Goal: Navigation & Orientation: Find specific page/section

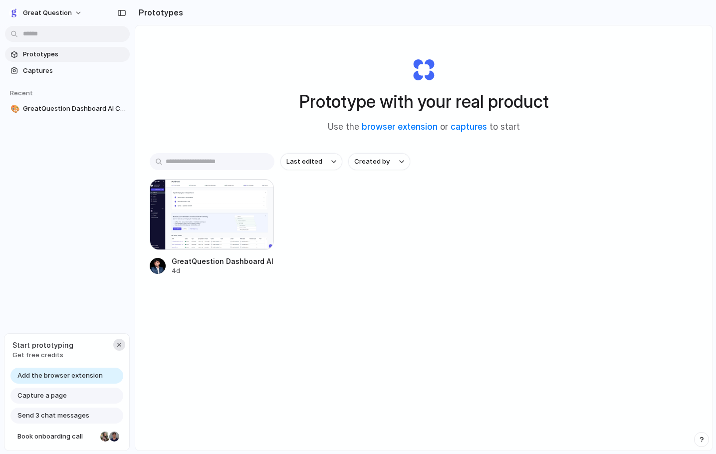
click at [119, 344] on div "button" at bounding box center [119, 345] width 8 height 8
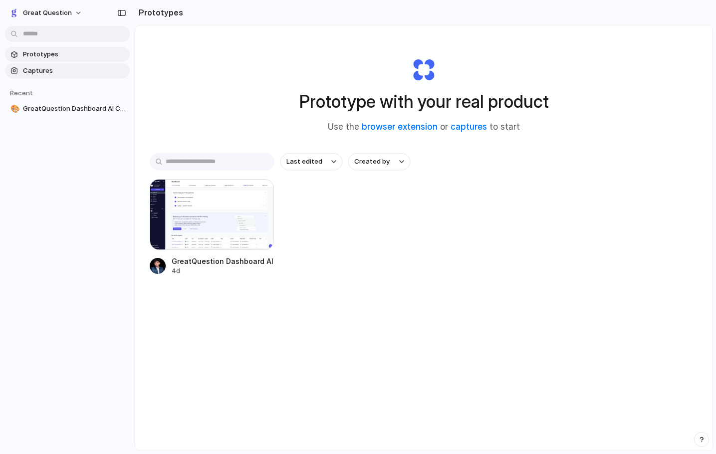
click at [52, 69] on span "Captures" at bounding box center [74, 71] width 103 height 10
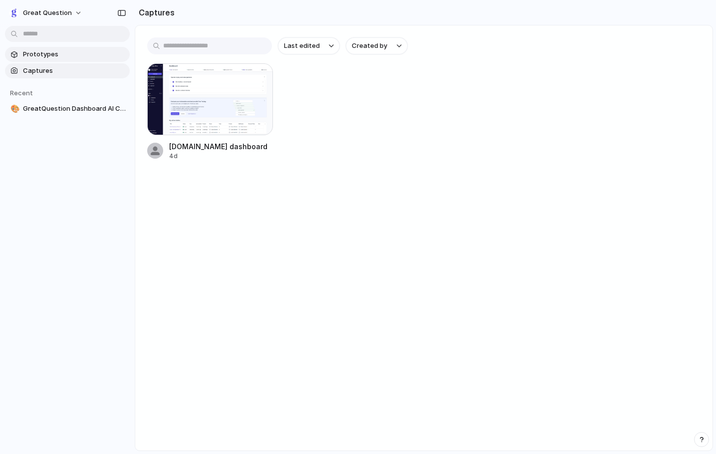
click at [52, 55] on span "Prototypes" at bounding box center [74, 54] width 103 height 10
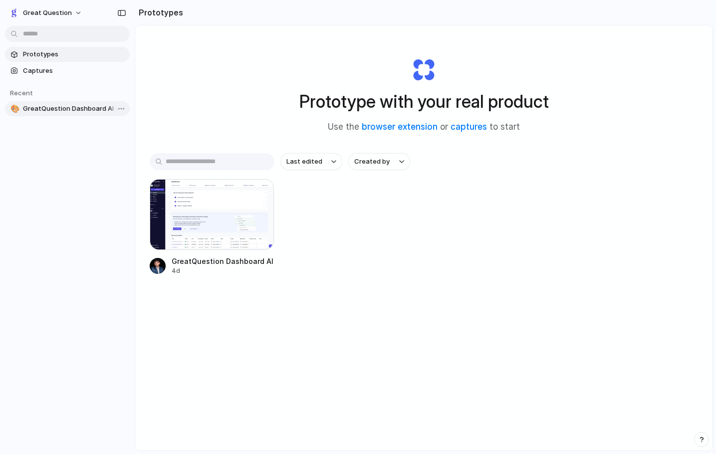
click at [41, 111] on span "GreatQuestion Dashboard AI Chat" at bounding box center [74, 109] width 103 height 10
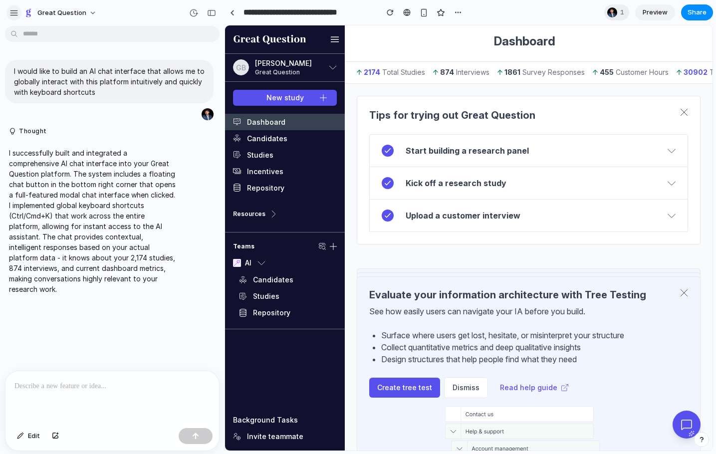
click at [14, 10] on div "button" at bounding box center [13, 12] width 9 height 9
click at [44, 11] on span "Great Question" at bounding box center [61, 13] width 49 height 10
click at [16, 13] on div "Settings Invite members Change theme Sign out" at bounding box center [358, 227] width 716 height 454
click at [11, 14] on div "button" at bounding box center [13, 12] width 9 height 9
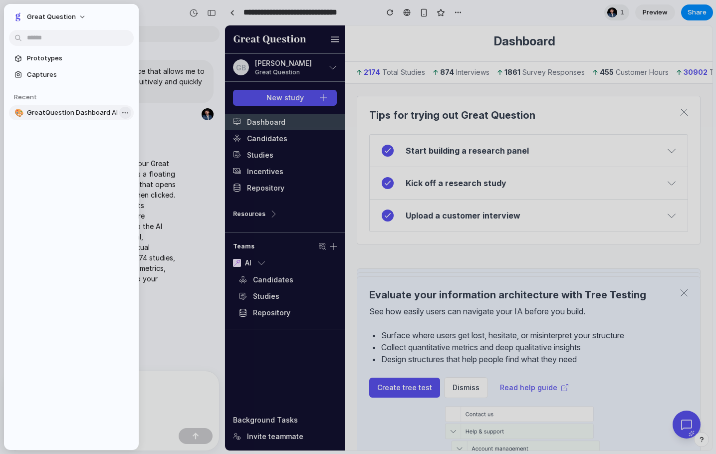
click at [128, 114] on body "**********" at bounding box center [358, 227] width 716 height 454
click at [123, 113] on div "Open in new tab Copy link Delete" at bounding box center [358, 227] width 716 height 454
click at [45, 63] on span "Prototypes" at bounding box center [78, 58] width 103 height 10
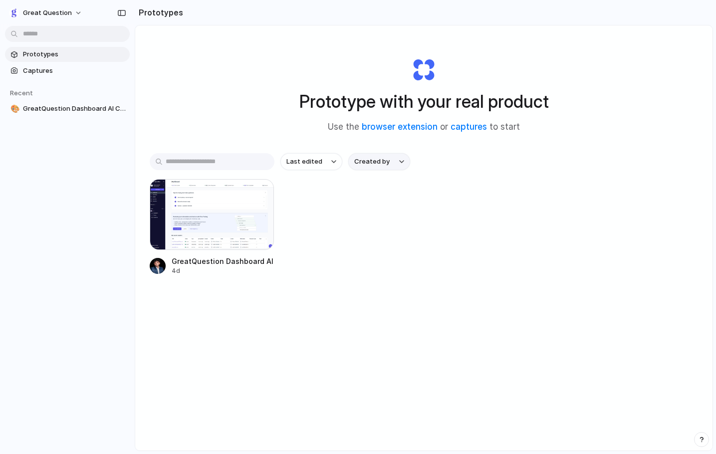
click at [367, 167] on button "Created by" at bounding box center [379, 161] width 62 height 17
click at [367, 167] on div "All users [EMAIL_ADDRESS][DOMAIN_NAME]" at bounding box center [358, 227] width 716 height 454
click at [14, 13] on div "button" at bounding box center [14, 13] width 10 height 10
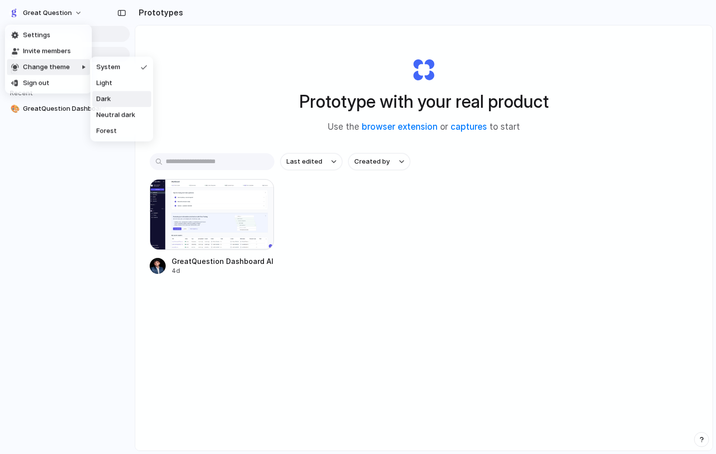
click at [111, 99] on li "Dark" at bounding box center [121, 99] width 59 height 16
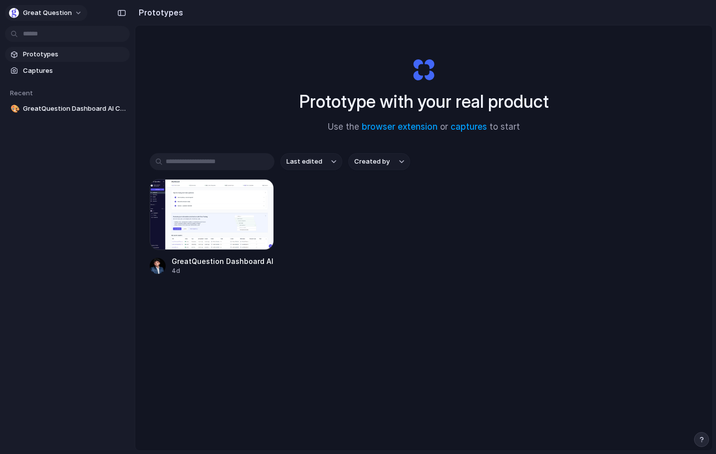
click at [65, 11] on span "Great Question" at bounding box center [47, 13] width 49 height 10
click at [65, 11] on div "Settings Invite members Change theme Sign out" at bounding box center [358, 227] width 716 height 454
click at [65, 11] on span "Great Question" at bounding box center [47, 13] width 49 height 10
click at [65, 11] on div "Settings Invite members Change theme Sign out" at bounding box center [358, 227] width 716 height 454
click at [71, 75] on span "Captures" at bounding box center [74, 71] width 103 height 10
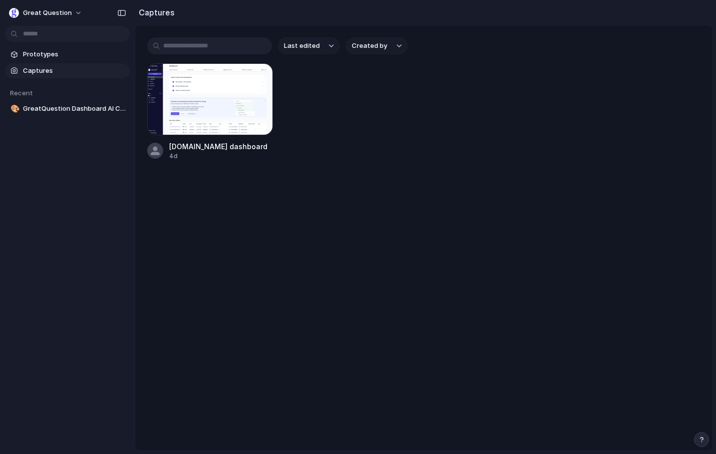
click at [377, 53] on button "Created by" at bounding box center [377, 45] width 62 height 17
click at [377, 53] on div "All users [EMAIL_ADDRESS][DOMAIN_NAME]" at bounding box center [358, 227] width 716 height 454
click at [41, 59] on span "Prototypes" at bounding box center [74, 54] width 103 height 10
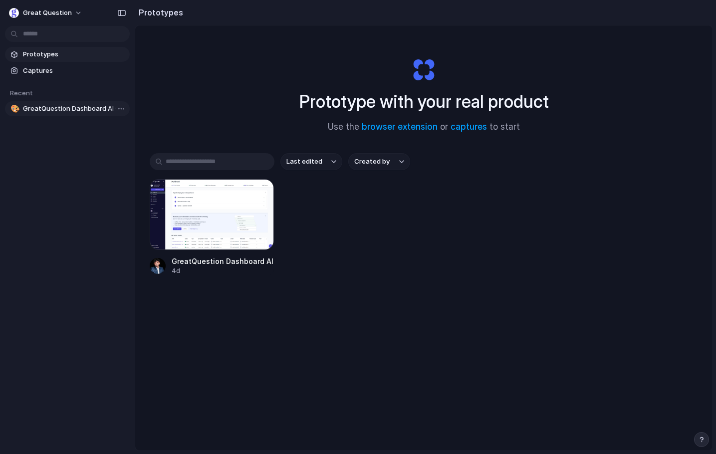
click at [54, 106] on span "GreatQuestion Dashboard AI Chat" at bounding box center [74, 109] width 103 height 10
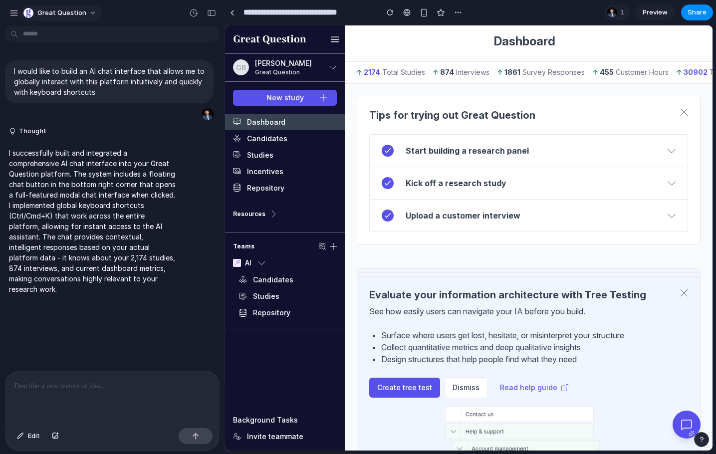
click at [86, 10] on button "Great Question" at bounding box center [60, 13] width 82 height 16
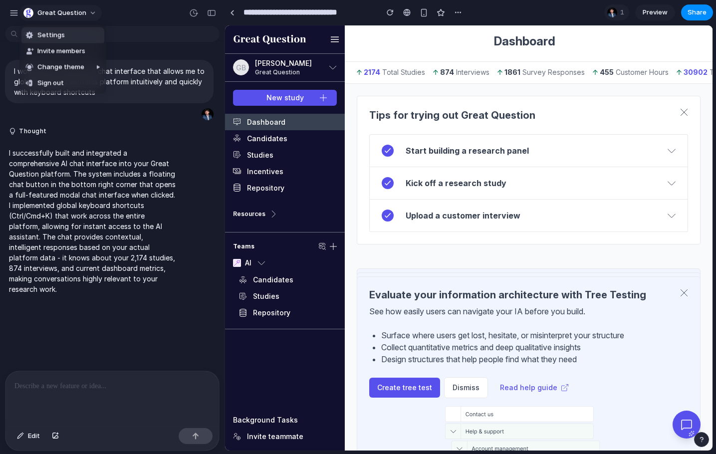
click at [86, 10] on div "Settings Invite members Change theme Sign out" at bounding box center [358, 227] width 716 height 454
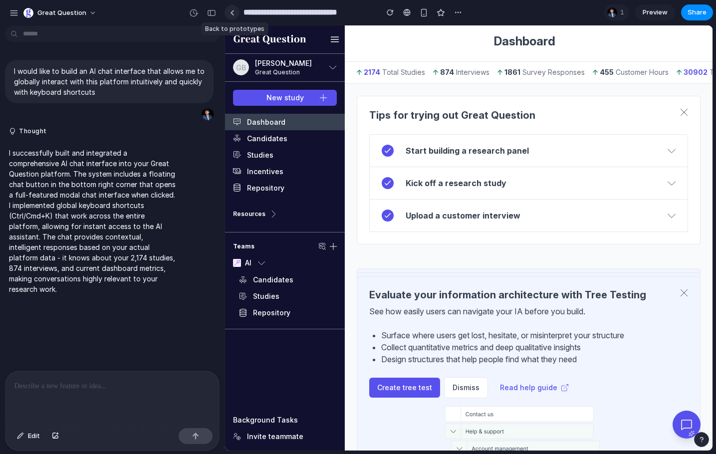
click at [234, 14] on div at bounding box center [232, 12] width 4 height 5
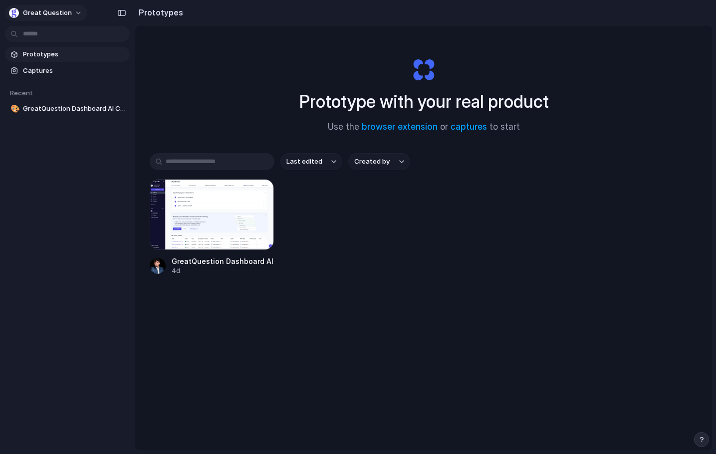
click at [46, 12] on span "Great Question" at bounding box center [47, 13] width 49 height 10
click at [46, 33] on span "Settings" at bounding box center [36, 35] width 27 height 10
click at [43, 57] on span "Prototypes" at bounding box center [74, 54] width 103 height 10
click at [471, 126] on link "captures" at bounding box center [469, 127] width 36 height 10
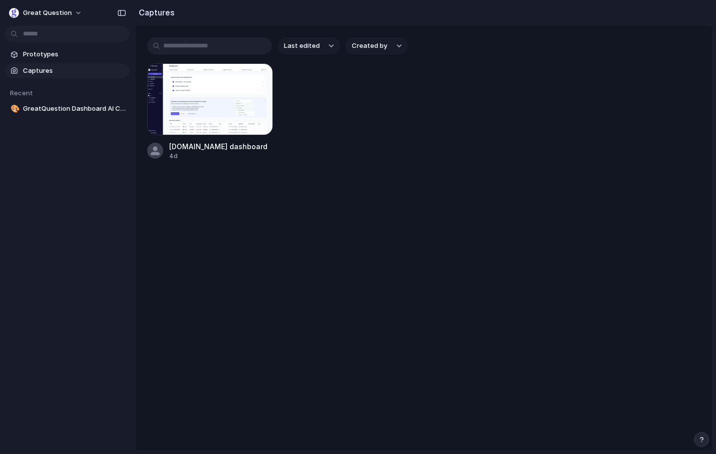
click at [33, 70] on span "Captures" at bounding box center [74, 71] width 103 height 10
click at [32, 53] on span "Prototypes" at bounding box center [74, 54] width 103 height 10
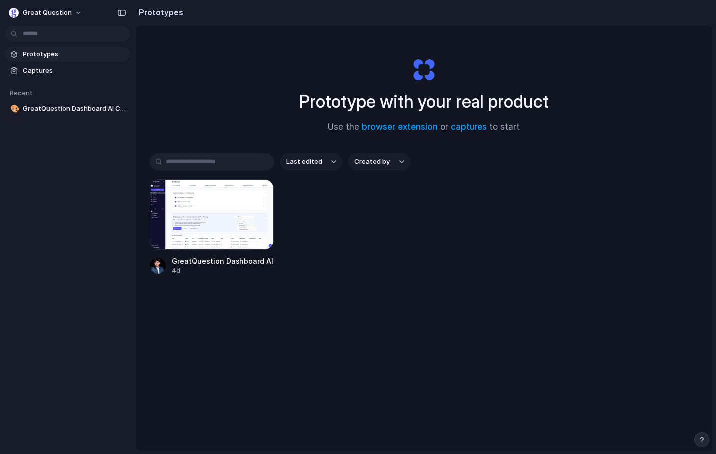
click at [22, 92] on span "Recent" at bounding box center [21, 93] width 23 height 8
click at [119, 109] on body "Great Question Prototypes Captures Recent 🎨 GreatQuestion Dashboard AI Chat Pro…" at bounding box center [358, 227] width 716 height 454
click at [50, 196] on div "Open in new tab Copy link Delete" at bounding box center [358, 227] width 716 height 454
